Goal: Task Accomplishment & Management: Manage account settings

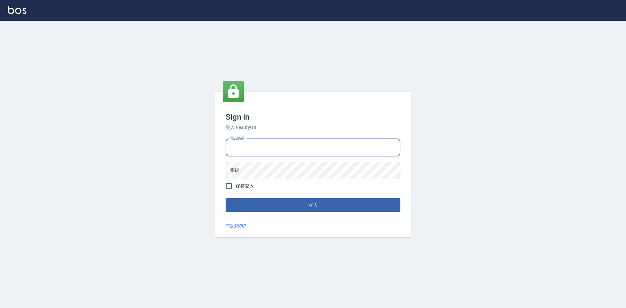
click at [262, 147] on input "電話號碼" at bounding box center [313, 148] width 175 height 18
type input "0422211177"
click at [310, 207] on button "登入" at bounding box center [313, 205] width 175 height 14
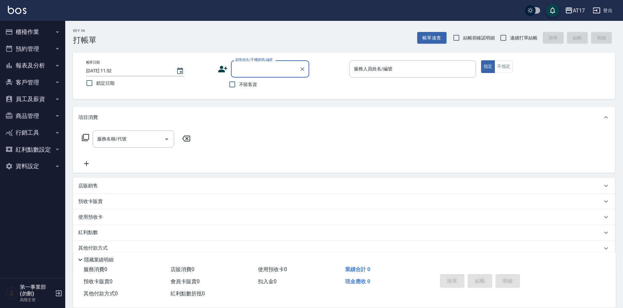
click at [27, 163] on button "資料設定" at bounding box center [33, 166] width 60 height 17
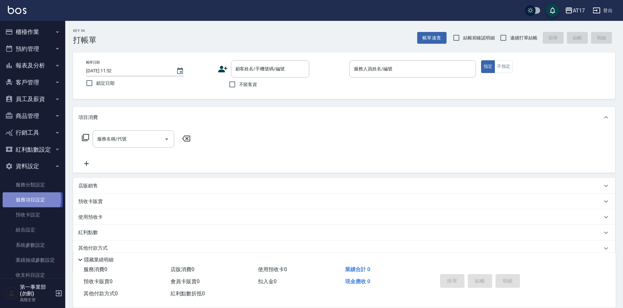
click at [29, 199] on link "服務項目設定" at bounding box center [33, 199] width 60 height 15
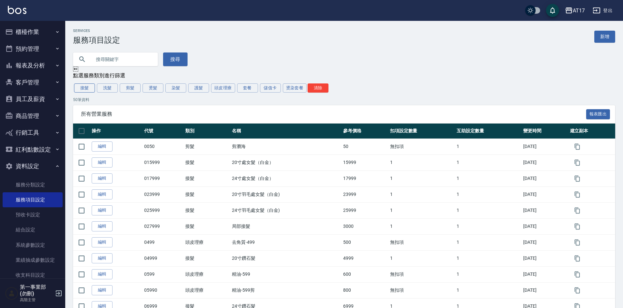
click at [85, 90] on button "接髮" at bounding box center [84, 87] width 21 height 9
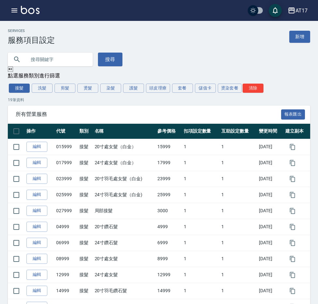
click at [165, 52] on div "搜尋" at bounding box center [155, 56] width 310 height 22
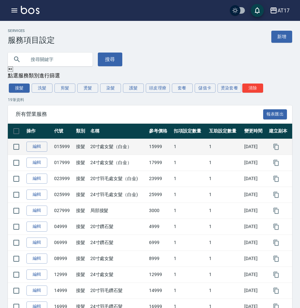
click at [114, 149] on td "20寸處女髮（白金）" at bounding box center [118, 147] width 59 height 16
click at [38, 145] on link "編輯" at bounding box center [36, 146] width 21 height 10
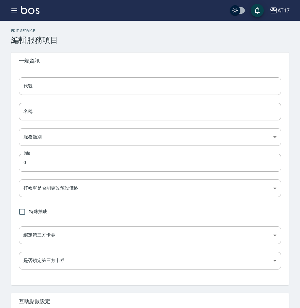
type input "015999"
type input "20寸處女髮（白金）"
type input "45b8f217-c683-4099-932a-c4b41035b6fa"
type input "15999"
type input "TRUE"
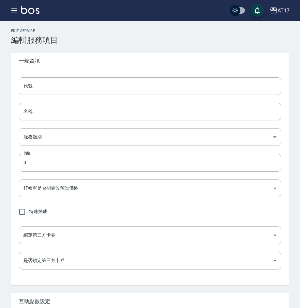
checkbox input "true"
type input "none"
type input "UNSET"
type input "onSalary"
type input "洗髮"
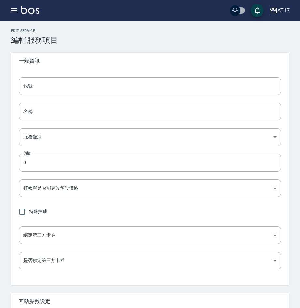
type input "2"
type input "點數"
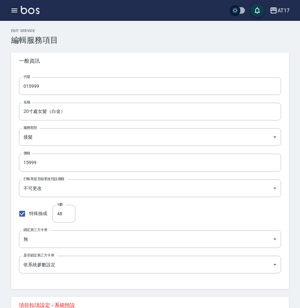
click at [14, 9] on icon "button" at bounding box center [14, 10] width 6 height 4
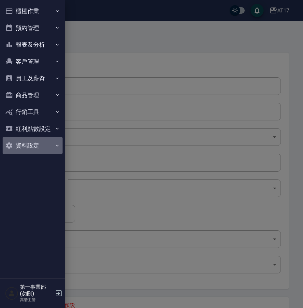
click at [34, 145] on button "資料設定" at bounding box center [33, 145] width 60 height 17
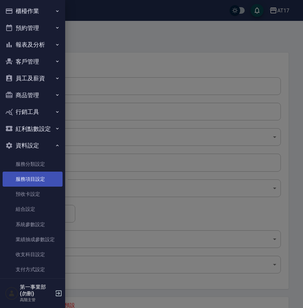
click at [39, 179] on link "服務項目設定" at bounding box center [33, 178] width 60 height 15
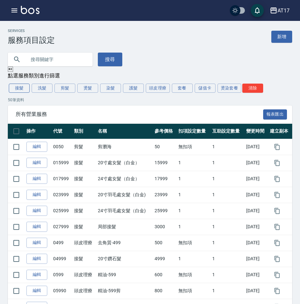
click at [13, 89] on button "接髮" at bounding box center [19, 87] width 21 height 9
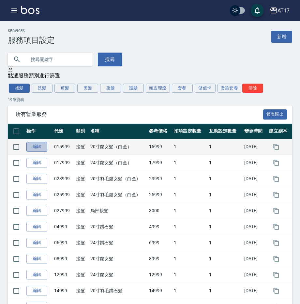
click at [40, 149] on link "編輯" at bounding box center [36, 146] width 21 height 10
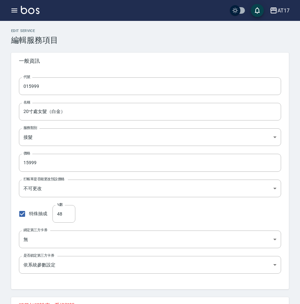
click at [138, 172] on div "代號 015999 代號 名稱 20寸處女髮（白金） 名稱 服務類別 接髮 45b8f217-c683-4099-932a-c4b41035b6fa 服務類別…" at bounding box center [150, 178] width 278 height 219
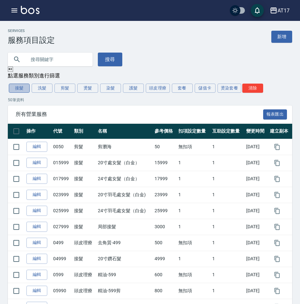
click at [16, 88] on button "接髮" at bounding box center [19, 87] width 21 height 9
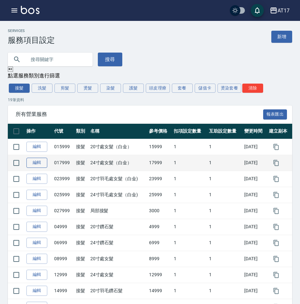
click at [38, 166] on link "編輯" at bounding box center [36, 162] width 21 height 10
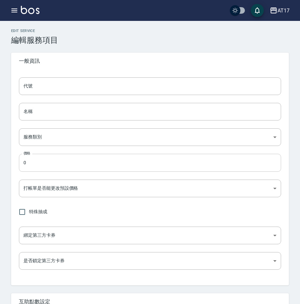
type input "017999"
type input "24寸處女髮（白金）"
type input "45b8f217-c683-4099-932a-c4b41035b6fa"
type input "17999"
type input "TRUE"
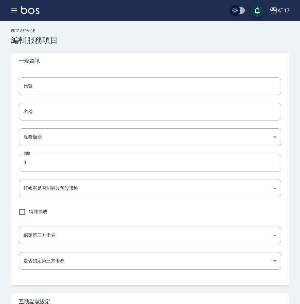
checkbox input "true"
type input "none"
type input "UNSET"
type input "onSalary"
type input "洗髮"
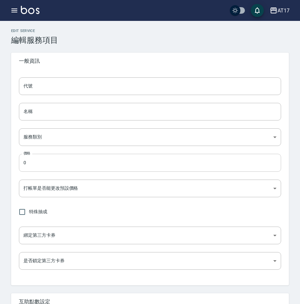
type input "2"
type input "點數"
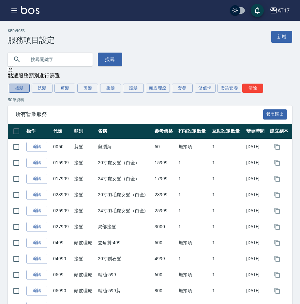
click at [22, 89] on button "接髮" at bounding box center [19, 87] width 21 height 9
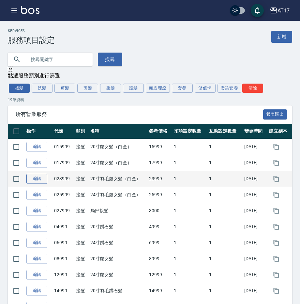
click at [35, 180] on link "編輯" at bounding box center [36, 178] width 21 height 10
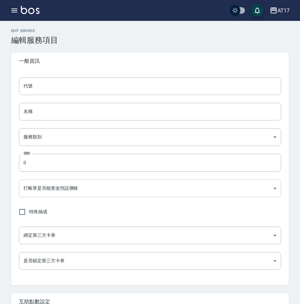
type input "023999"
type input "20寸羽毛處女髮（白金)"
type input "45b8f217-c683-4099-932a-c4b41035b6fa"
type input "23999"
type input "TRUE"
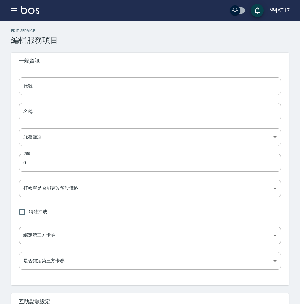
checkbox input "true"
type input "none"
type input "UNSET"
type input "onSalary"
type input "洗髮"
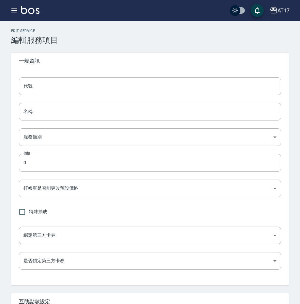
type input "2"
type input "點數"
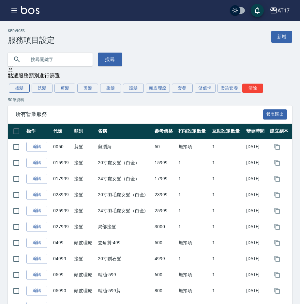
click at [18, 92] on button "接髮" at bounding box center [19, 87] width 21 height 9
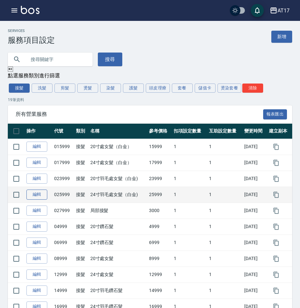
click at [38, 197] on link "編輯" at bounding box center [36, 194] width 21 height 10
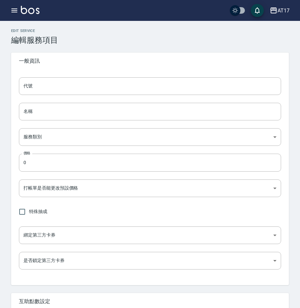
type input "025999"
type input "24寸羽毛處女髮（白金)"
type input "45b8f217-c683-4099-932a-c4b41035b6fa"
type input "25999"
type input "TRUE"
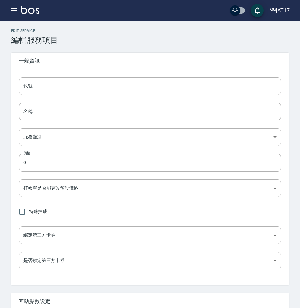
checkbox input "true"
type input "none"
type input "UNSET"
type input "onSalary"
type input "洗髮"
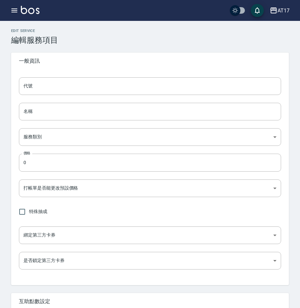
type input "2"
type input "點數"
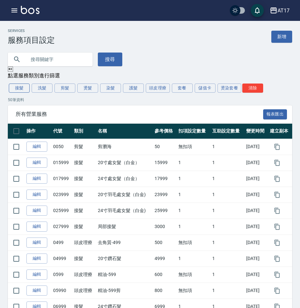
click at [22, 91] on button "接髮" at bounding box center [19, 87] width 21 height 9
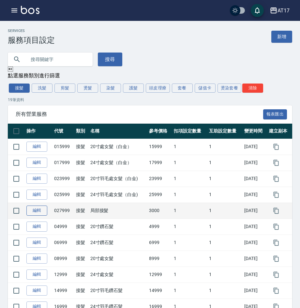
click at [33, 213] on link "編輯" at bounding box center [36, 210] width 21 height 10
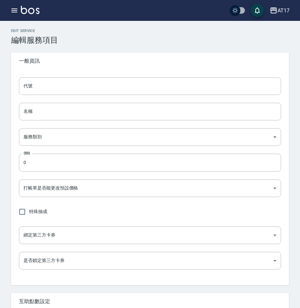
type input "027999"
type input "局部接髮"
type input "45b8f217-c683-4099-932a-c4b41035b6fa"
type input "3000"
type input "FALSE"
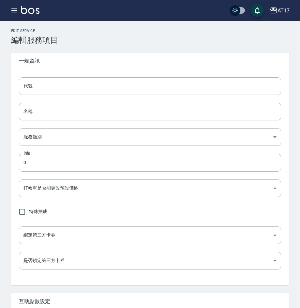
checkbox input "true"
type input "none"
type input "UNSET"
type input "onSalary"
type input "洗髮"
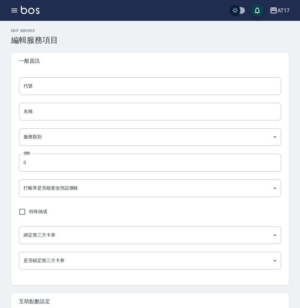
type input "2"
type input "點數"
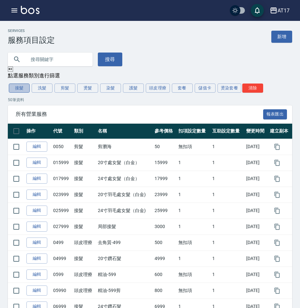
click at [20, 89] on button "接髮" at bounding box center [19, 87] width 21 height 9
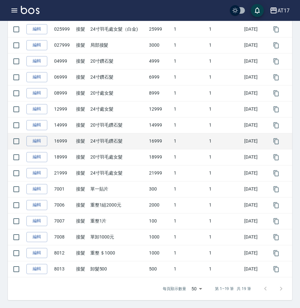
scroll to position [167, 0]
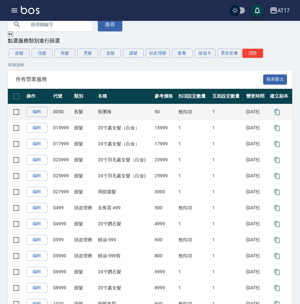
scroll to position [33, 0]
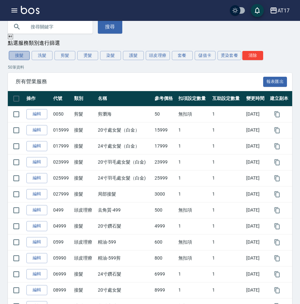
click at [19, 57] on button "接髮" at bounding box center [19, 55] width 21 height 9
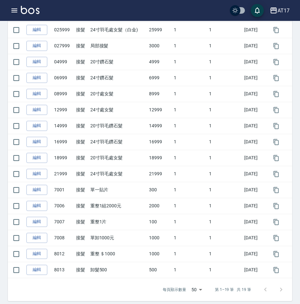
scroll to position [171, 0]
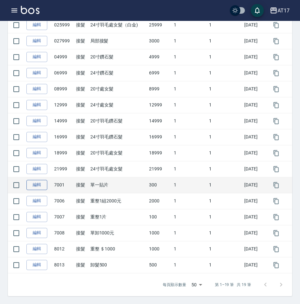
click at [37, 187] on link "編輯" at bounding box center [36, 185] width 21 height 10
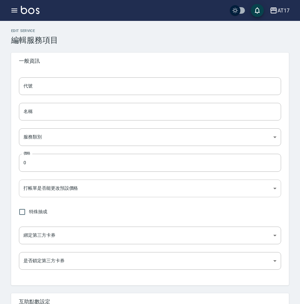
type input "7001"
type input "單一貼片"
type input "45b8f217-c683-4099-932a-c4b41035b6fa"
type input "300"
type input "FALSE"
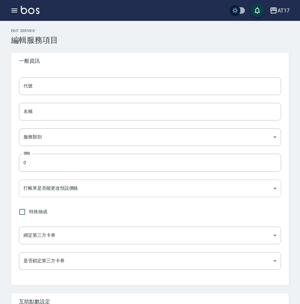
type input "none"
type input "UNSET"
type input "none"
type input "設計師"
type input "1"
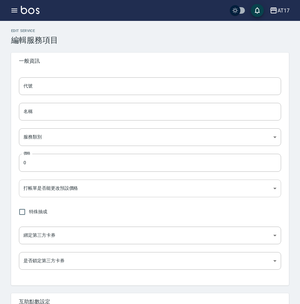
type input "固定金額"
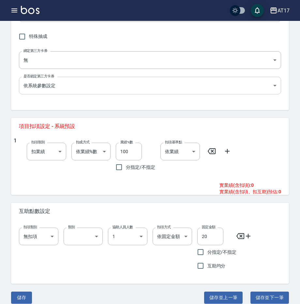
scroll to position [183, 0]
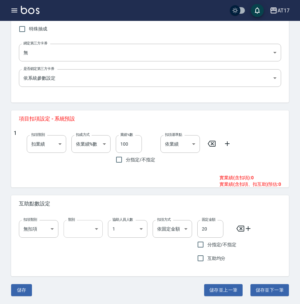
click at [89, 231] on body "AT17 登出 櫃檯作業 打帳單 帳單列表 掛單列表 座位開單 營業儀表板 現金收支登錄 高階收支登錄 材料自購登錄 每日結帳 排班表 現場電腦打卡 掃碼打卡…" at bounding box center [150, 60] width 300 height 486
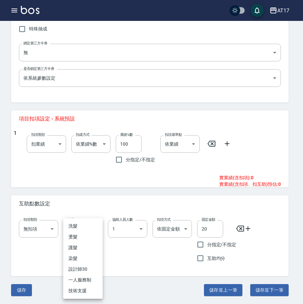
click at [107, 201] on div at bounding box center [151, 152] width 303 height 304
